Goal: Navigation & Orientation: Find specific page/section

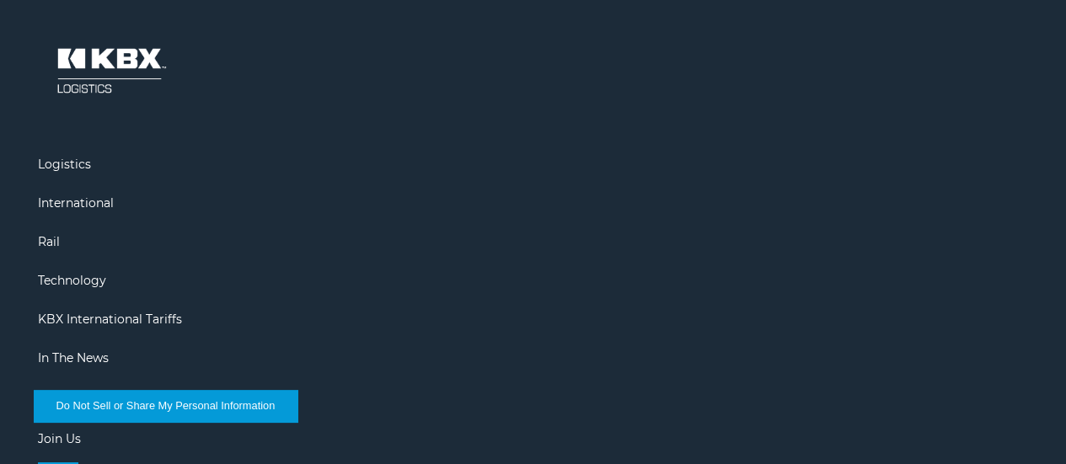
scroll to position [2720, 0]
click at [60, 249] on link "Rail" at bounding box center [49, 240] width 22 height 15
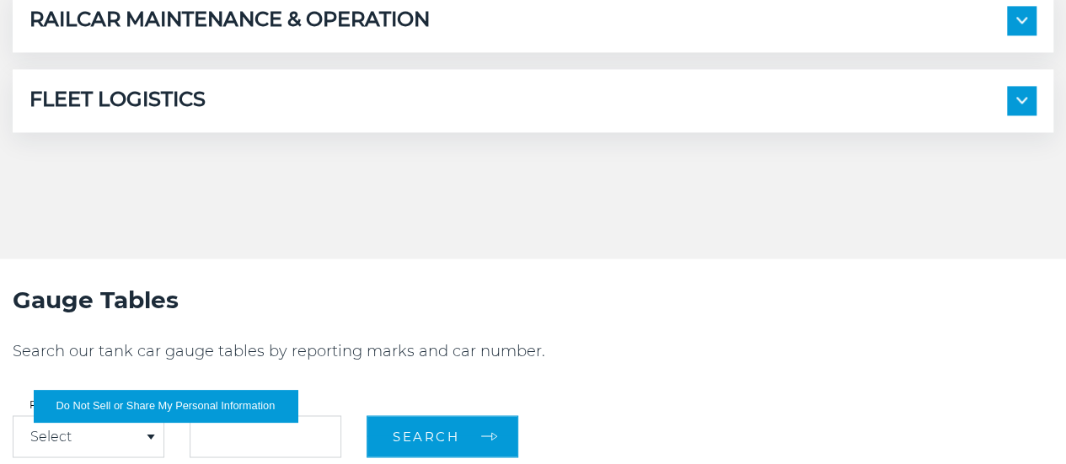
scroll to position [1178, 0]
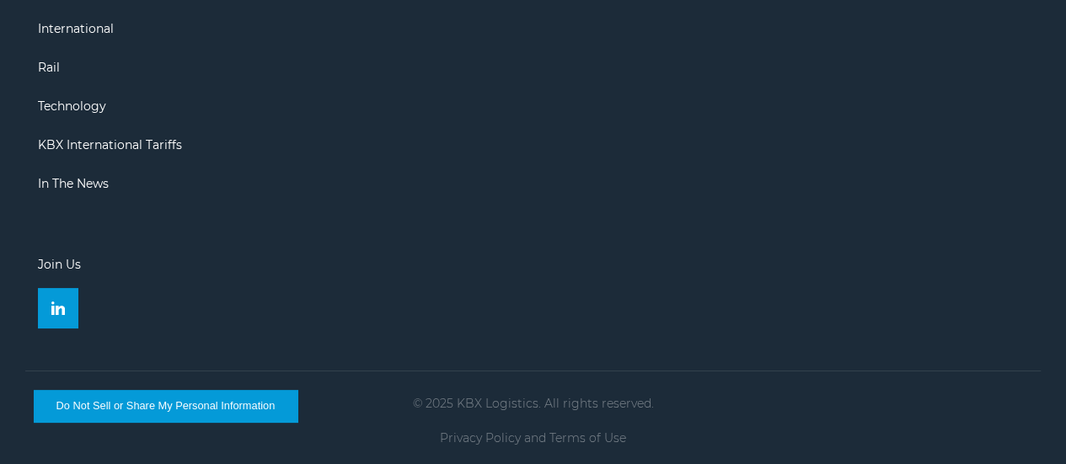
scroll to position [3184, 0]
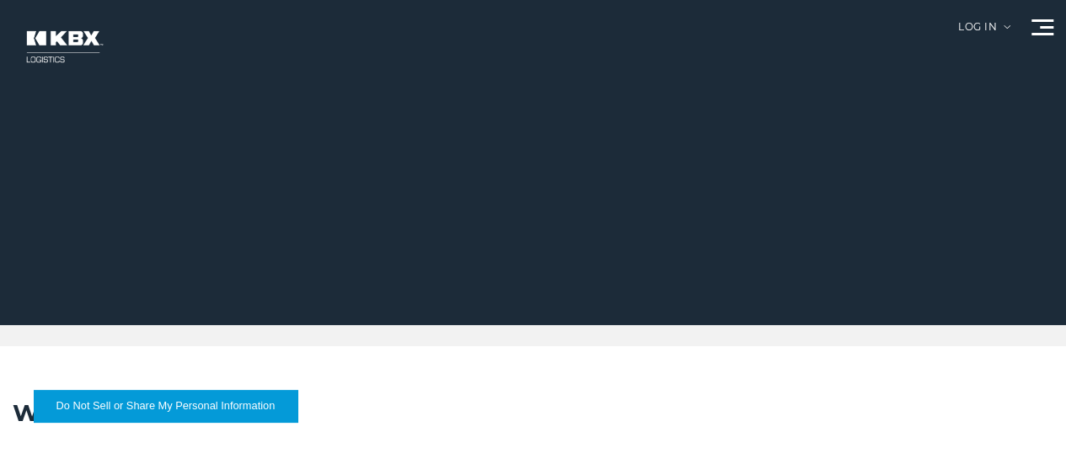
click at [0, 0] on link "About Us" at bounding box center [0, 0] width 0 height 0
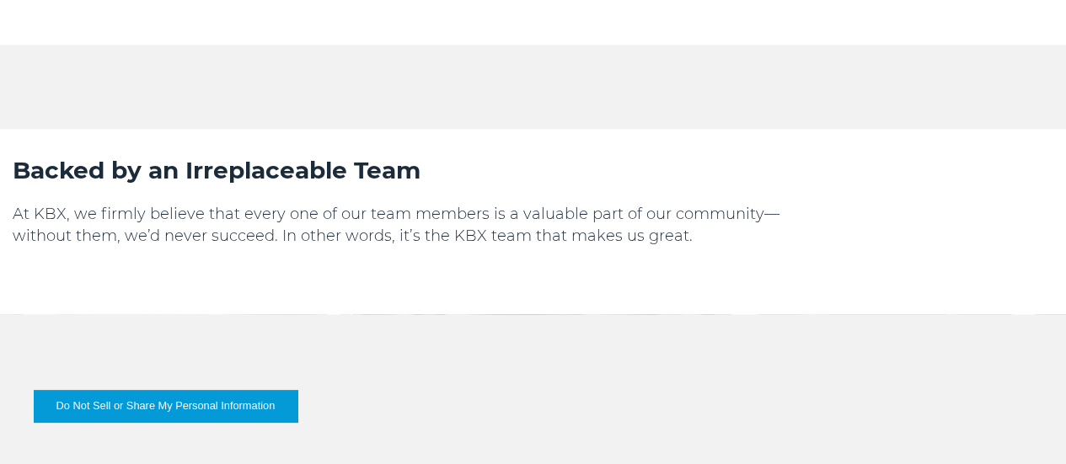
scroll to position [1171, 0]
